Goal: Task Accomplishment & Management: Manage account settings

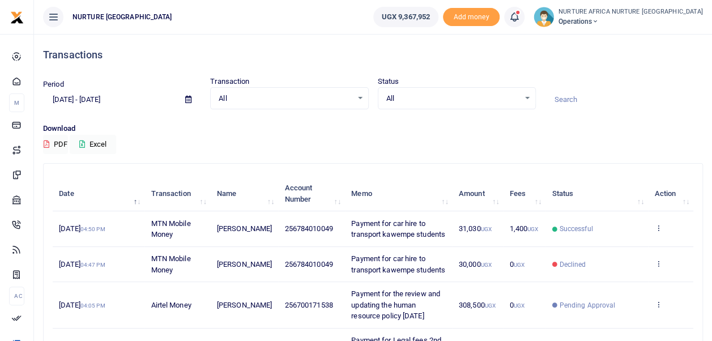
click at [520, 22] on icon at bounding box center [513, 17] width 11 height 12
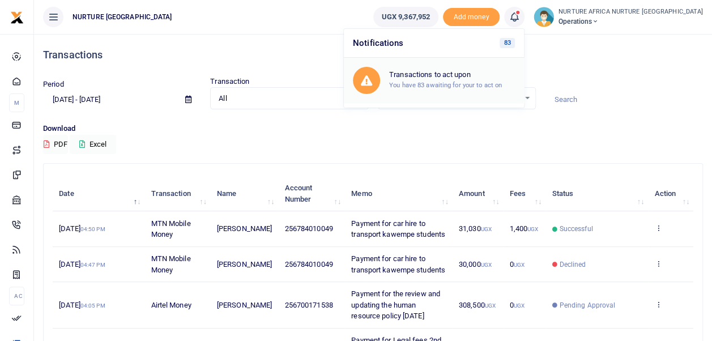
click at [481, 79] on div "Transactions to act upon You have 83 awaiting for your to act on" at bounding box center [452, 80] width 126 height 20
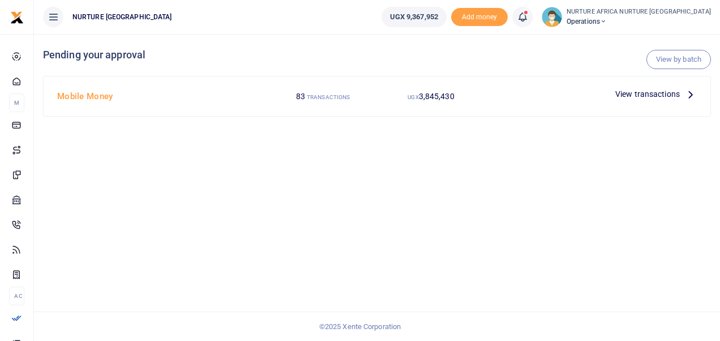
click at [634, 93] on span "View transactions" at bounding box center [648, 94] width 65 height 12
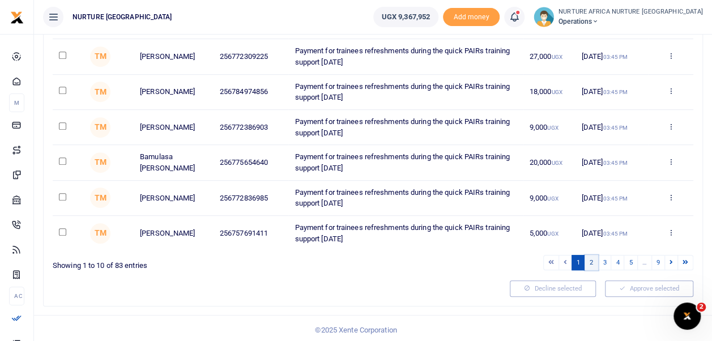
click at [592, 262] on link "2" at bounding box center [591, 262] width 14 height 15
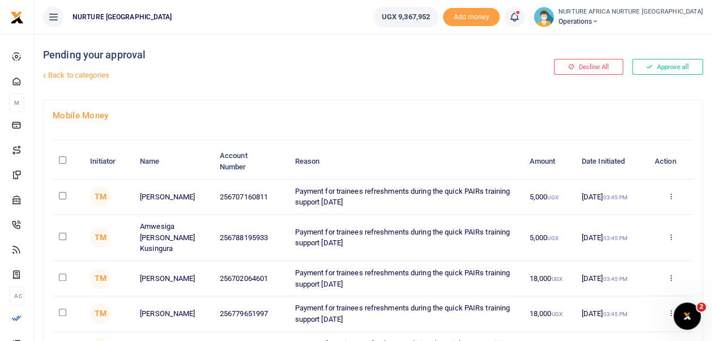
click at [82, 78] on link "Back to categories" at bounding box center [259, 75] width 439 height 19
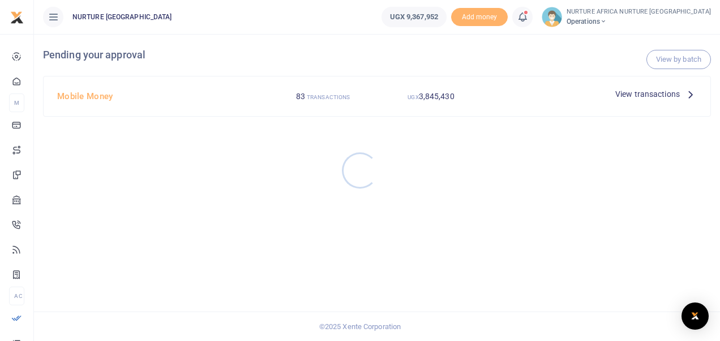
click at [677, 58] on div at bounding box center [360, 170] width 720 height 341
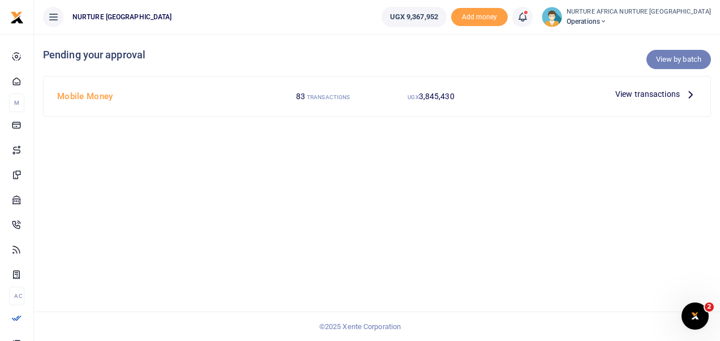
click at [679, 61] on link "View by batch" at bounding box center [679, 59] width 65 height 19
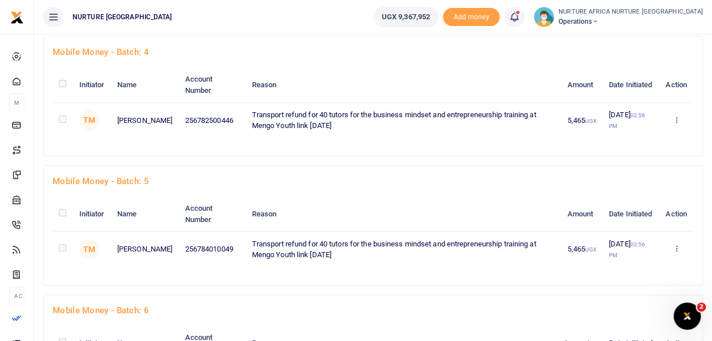
scroll to position [2178, 0]
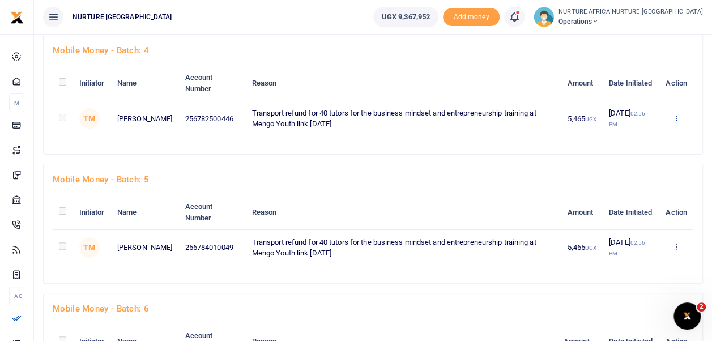
click at [634, 154] on link "Decline" at bounding box center [633, 162] width 89 height 16
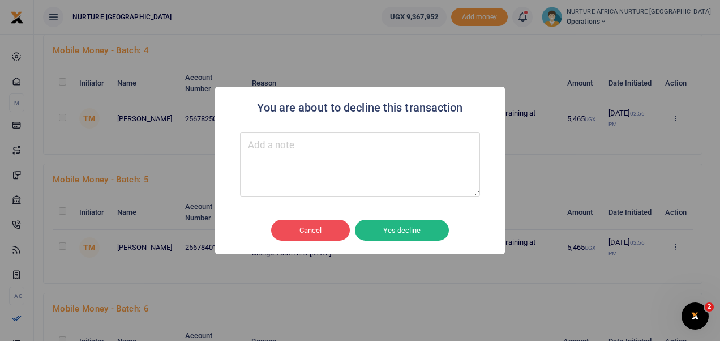
click at [318, 166] on textarea "Type your message here" at bounding box center [360, 164] width 240 height 65
type textarea "Staff"
click at [391, 224] on button "Yes decline" at bounding box center [402, 231] width 94 height 22
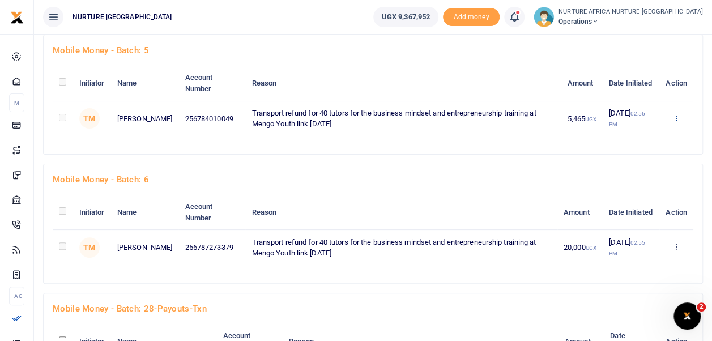
click at [632, 154] on link "Decline" at bounding box center [633, 162] width 89 height 16
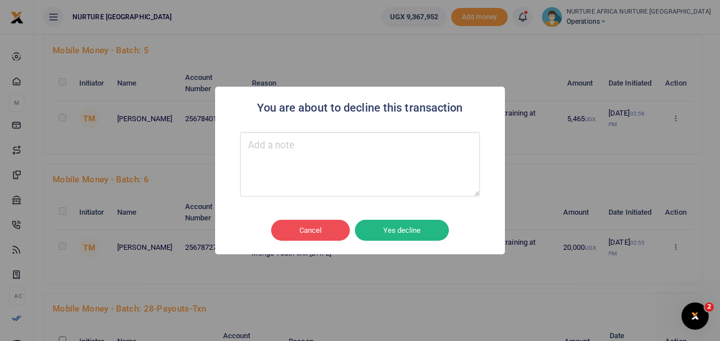
click at [273, 155] on textarea "Type your message here" at bounding box center [360, 164] width 240 height 65
type textarea "Staff"
click at [374, 226] on button "Yes decline" at bounding box center [402, 231] width 94 height 22
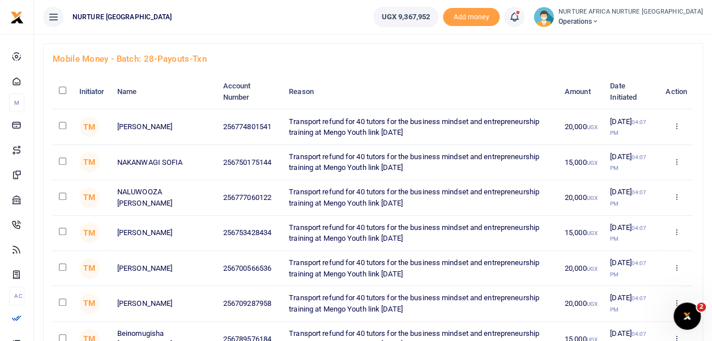
scroll to position [2296, 0]
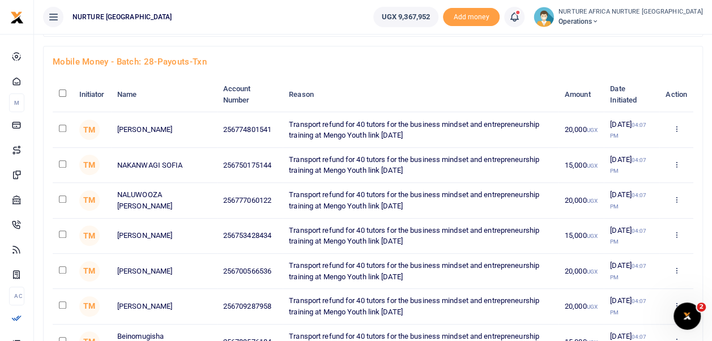
click at [63, 89] on input "checkbox" at bounding box center [62, 92] width 7 height 7
checkbox input "true"
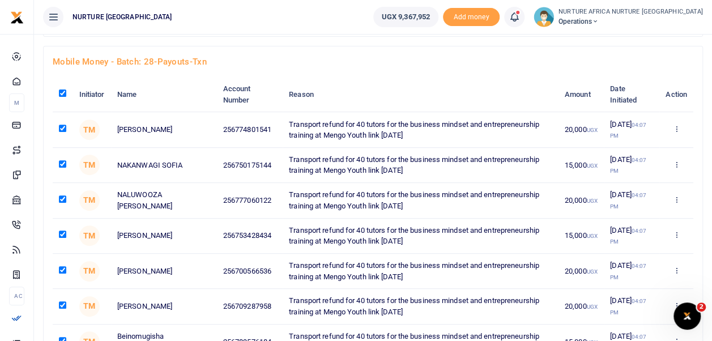
checkbox input "true"
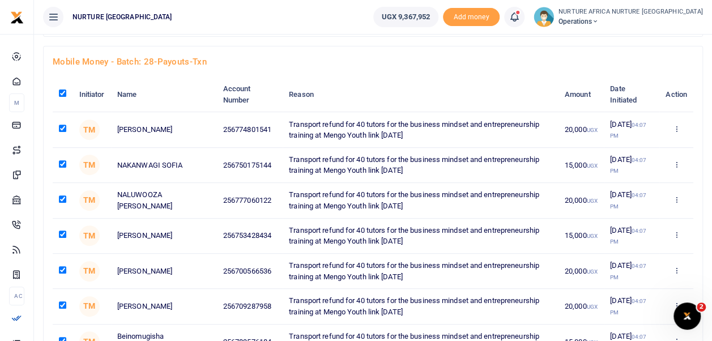
checkbox input "true"
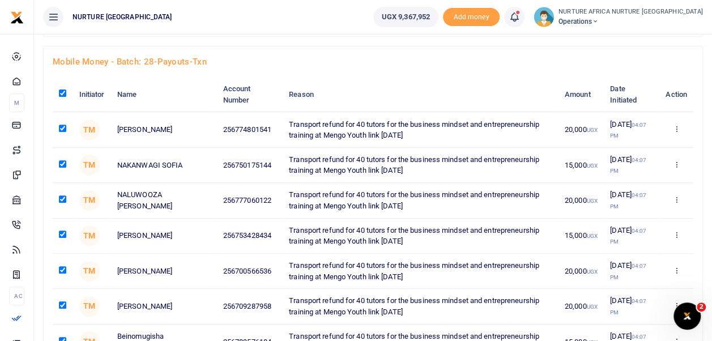
checkbox input "true"
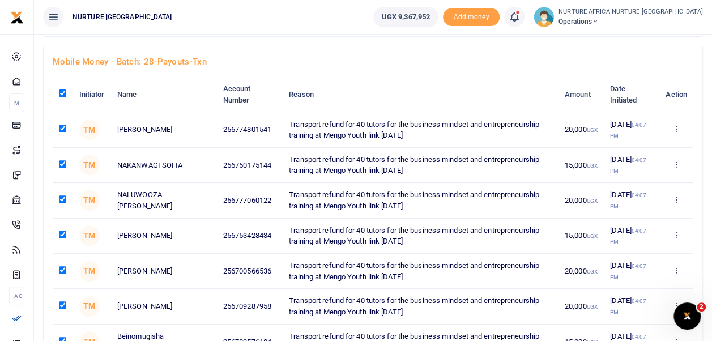
checkbox input "true"
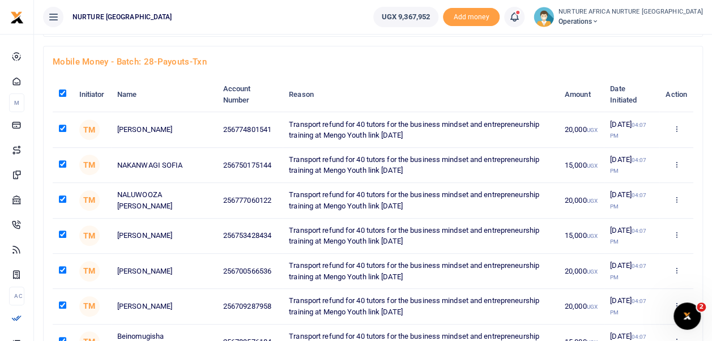
checkbox input "true"
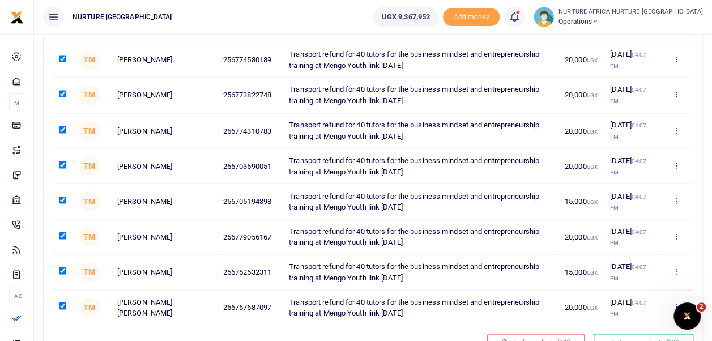
scroll to position [3072, 0]
